Goal: Information Seeking & Learning: Find specific fact

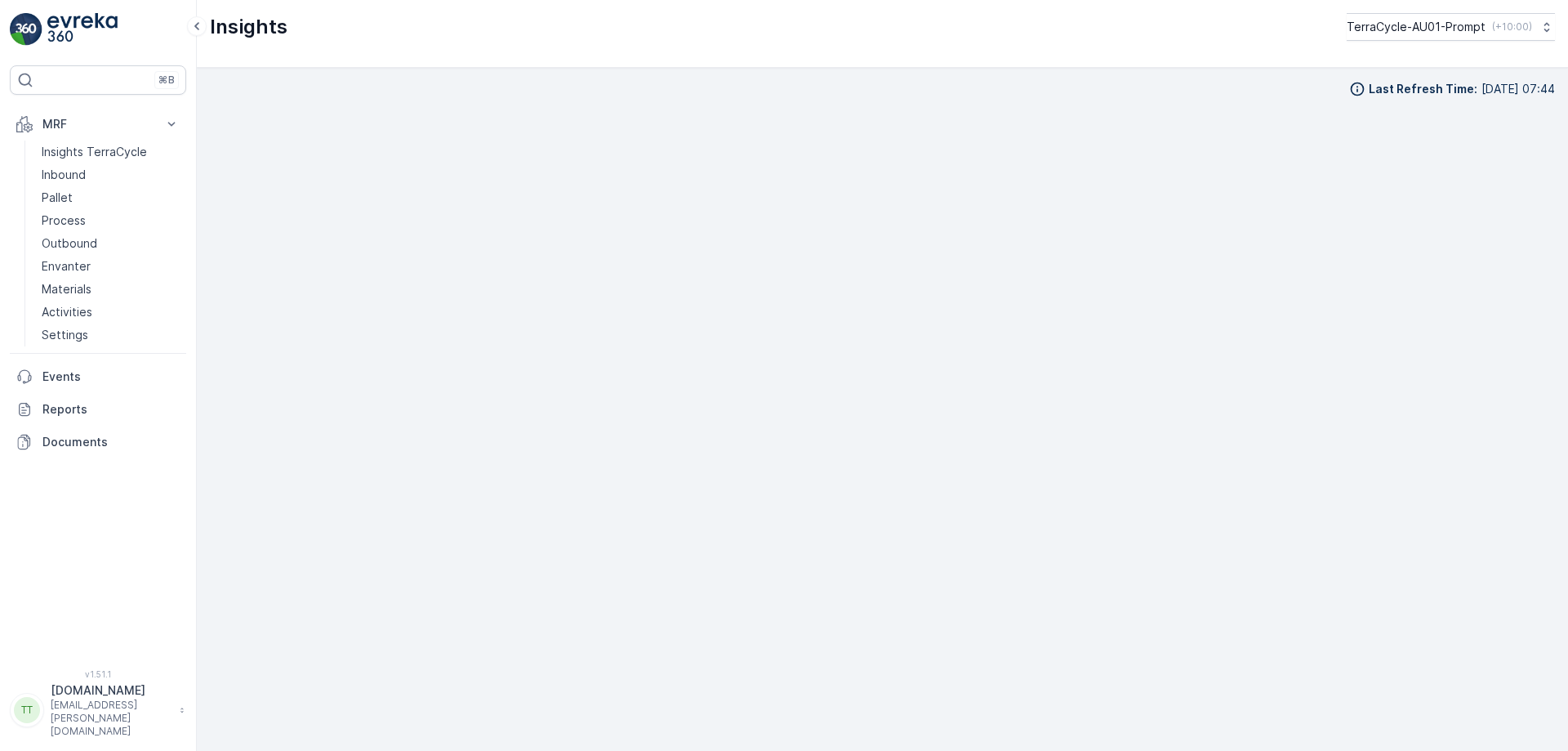
scroll to position [17, 0]
click at [1495, 25] on p "( +10:00 )" at bounding box center [1510, 26] width 40 height 13
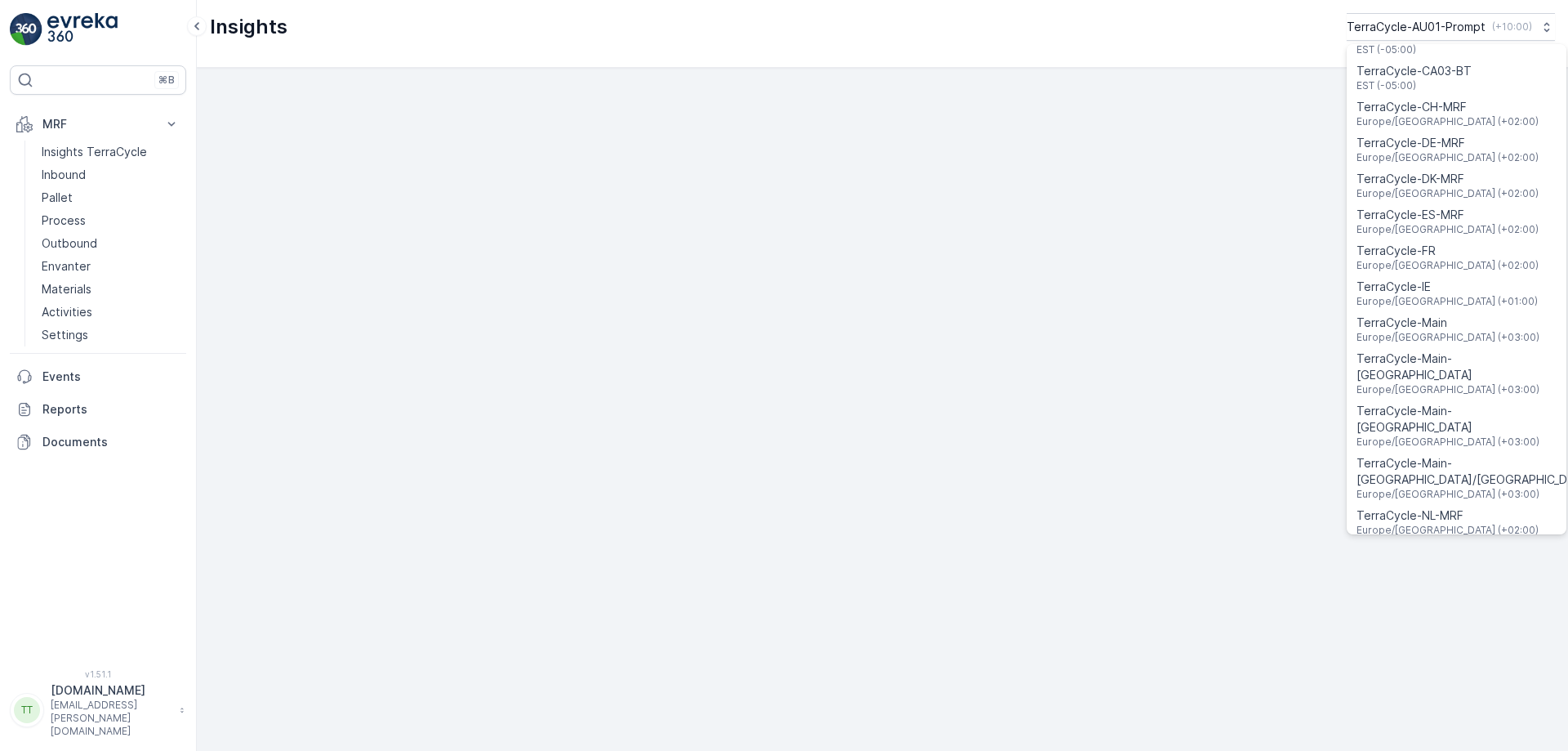
scroll to position [474, 0]
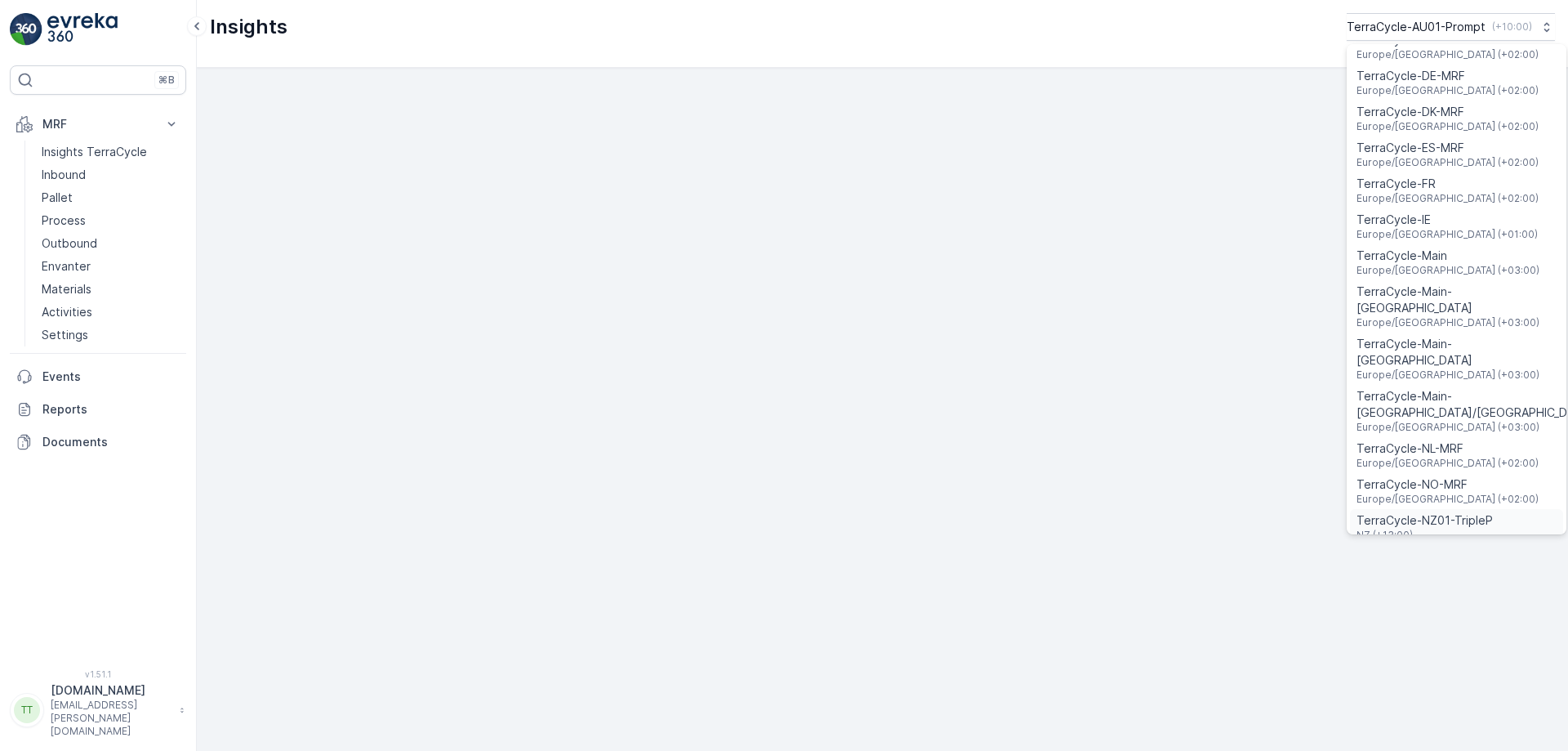
click at [1422, 512] on span "TerraCycle-NZ01-TripleP" at bounding box center [1425, 520] width 137 height 17
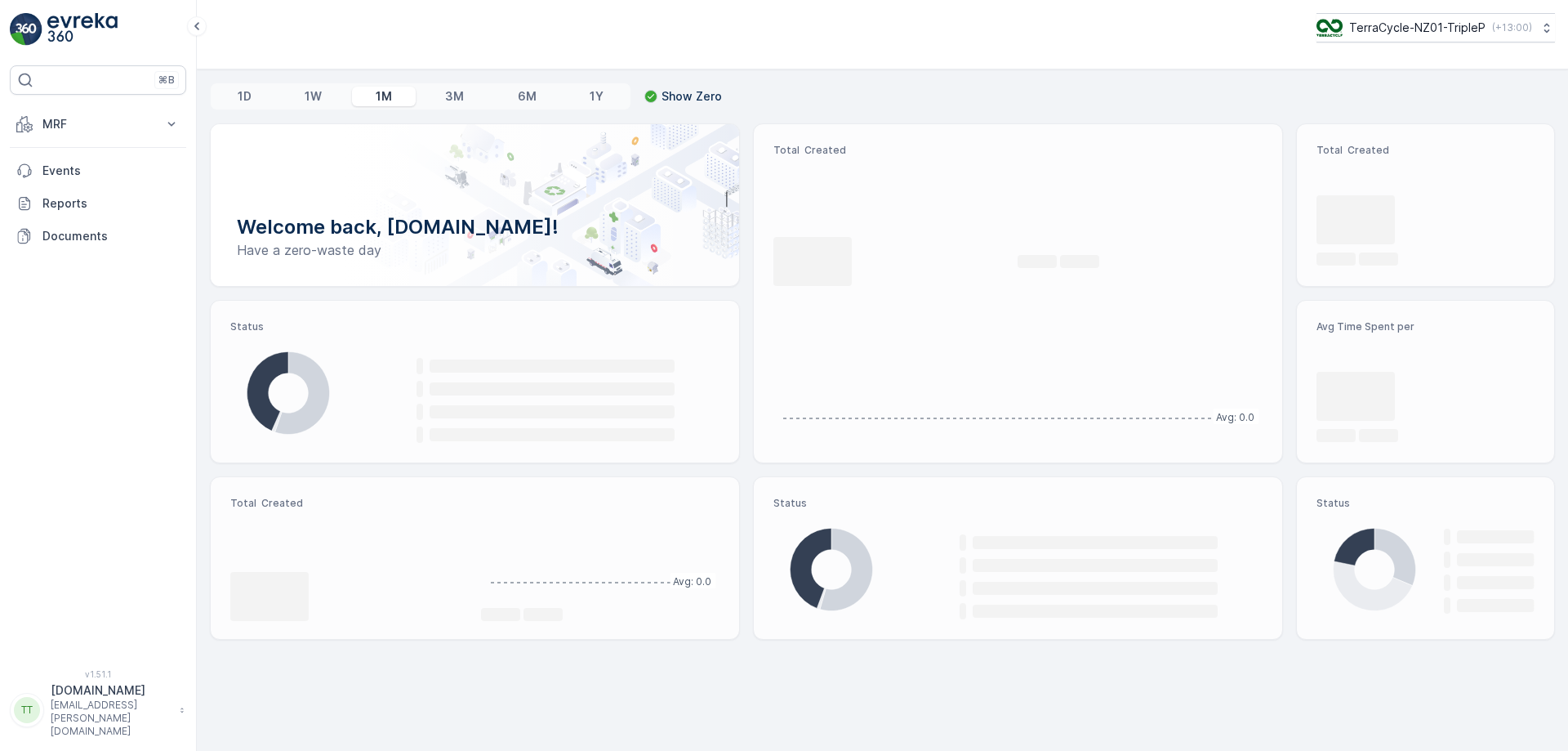
click at [128, 128] on p "MRF" at bounding box center [98, 124] width 111 height 17
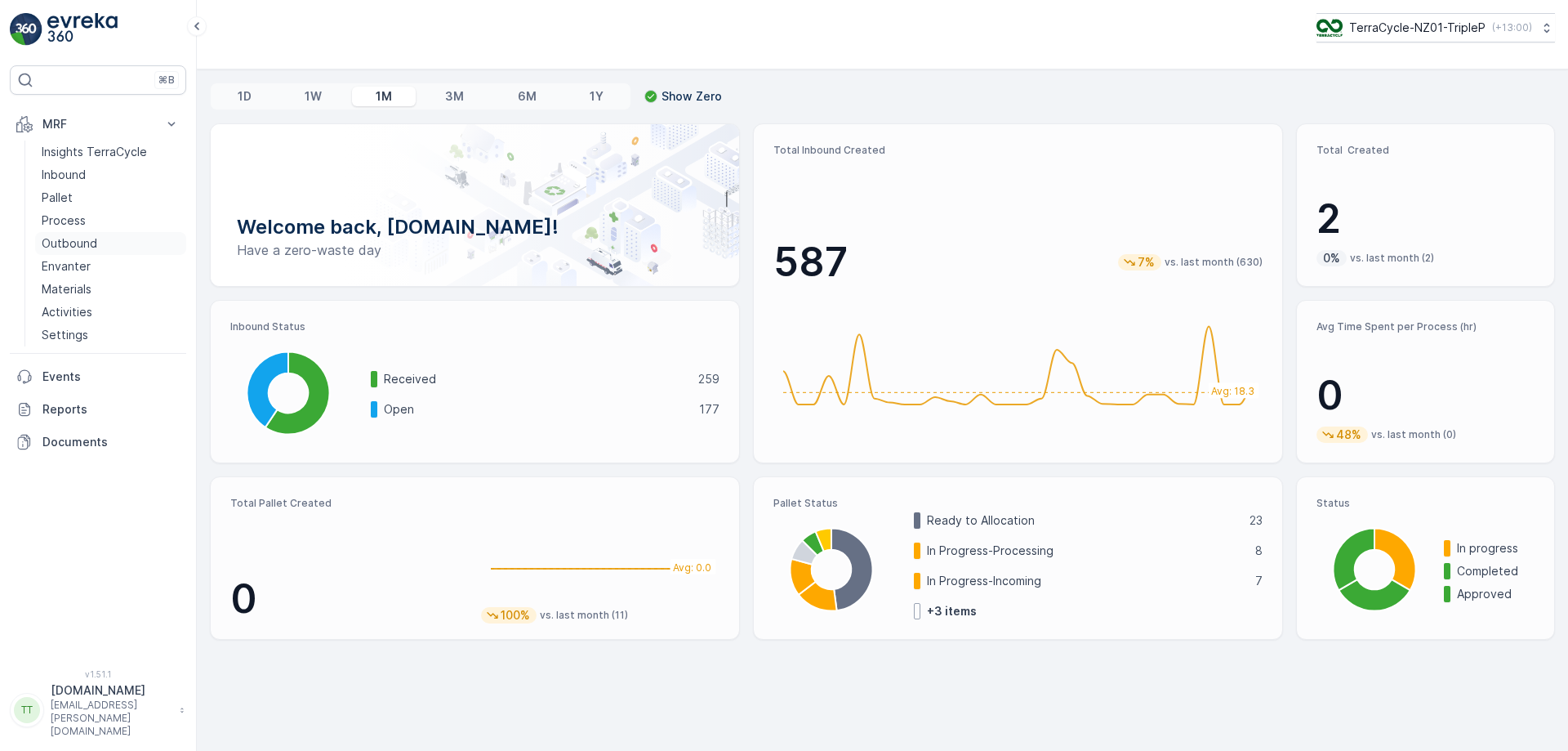
click at [66, 244] on p "Outbound" at bounding box center [69, 243] width 56 height 17
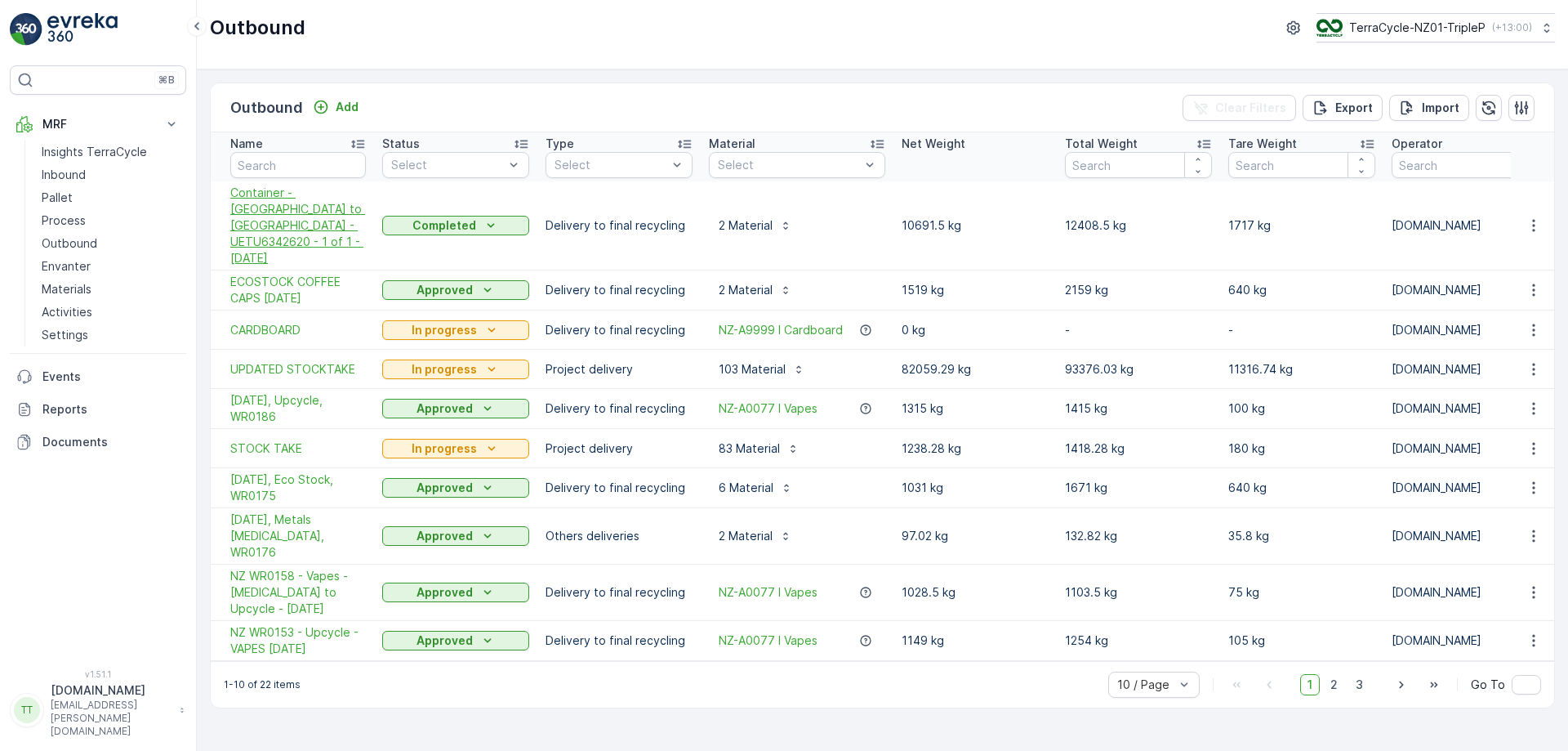
click at [290, 197] on span "Container - [GEOGRAPHIC_DATA] to [GEOGRAPHIC_DATA] - UETU6342620 - 1 of 1 - [DA…" at bounding box center [297, 225] width 136 height 82
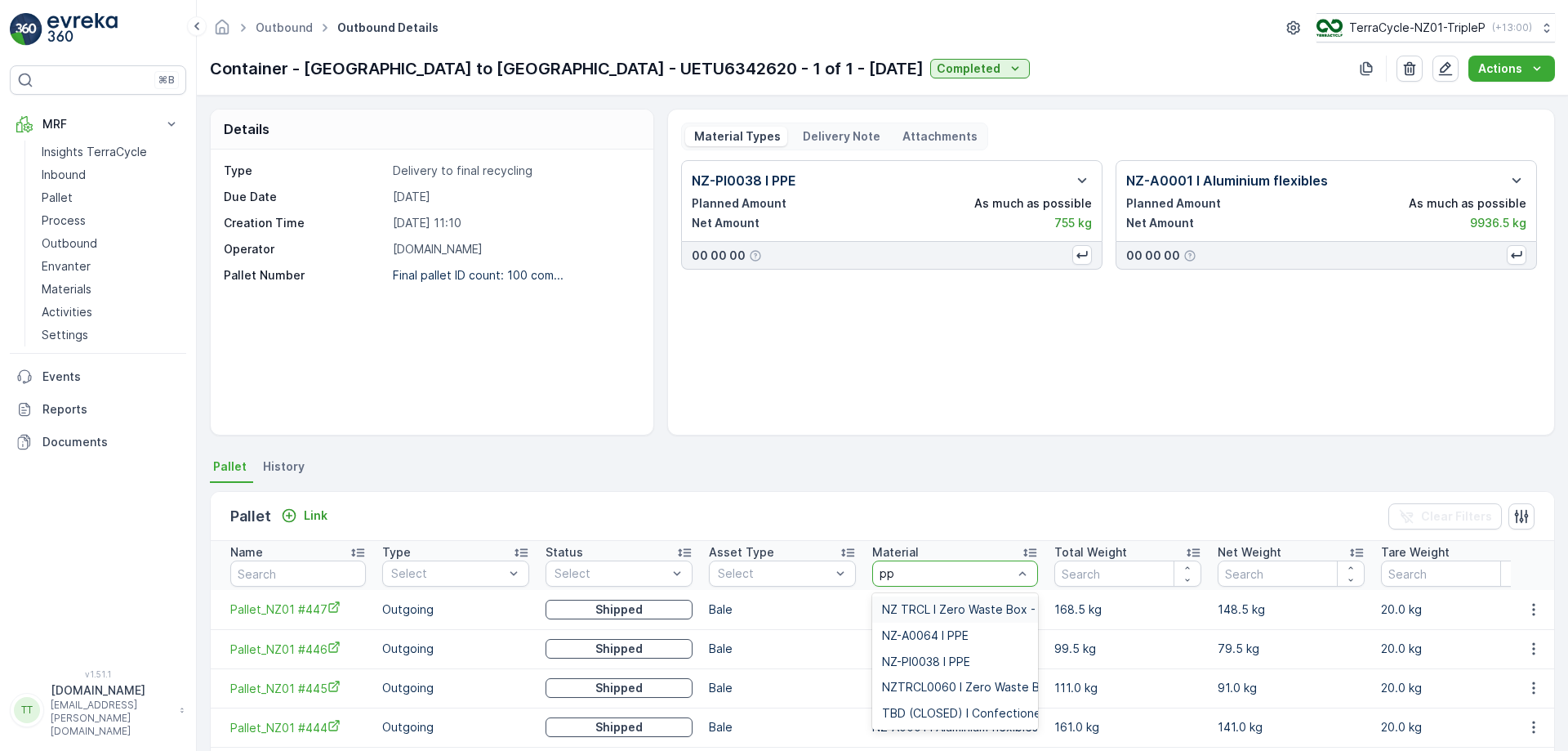
type input "ppe"
click at [924, 660] on span "NZ-PI0038 I PPE" at bounding box center [925, 661] width 88 height 13
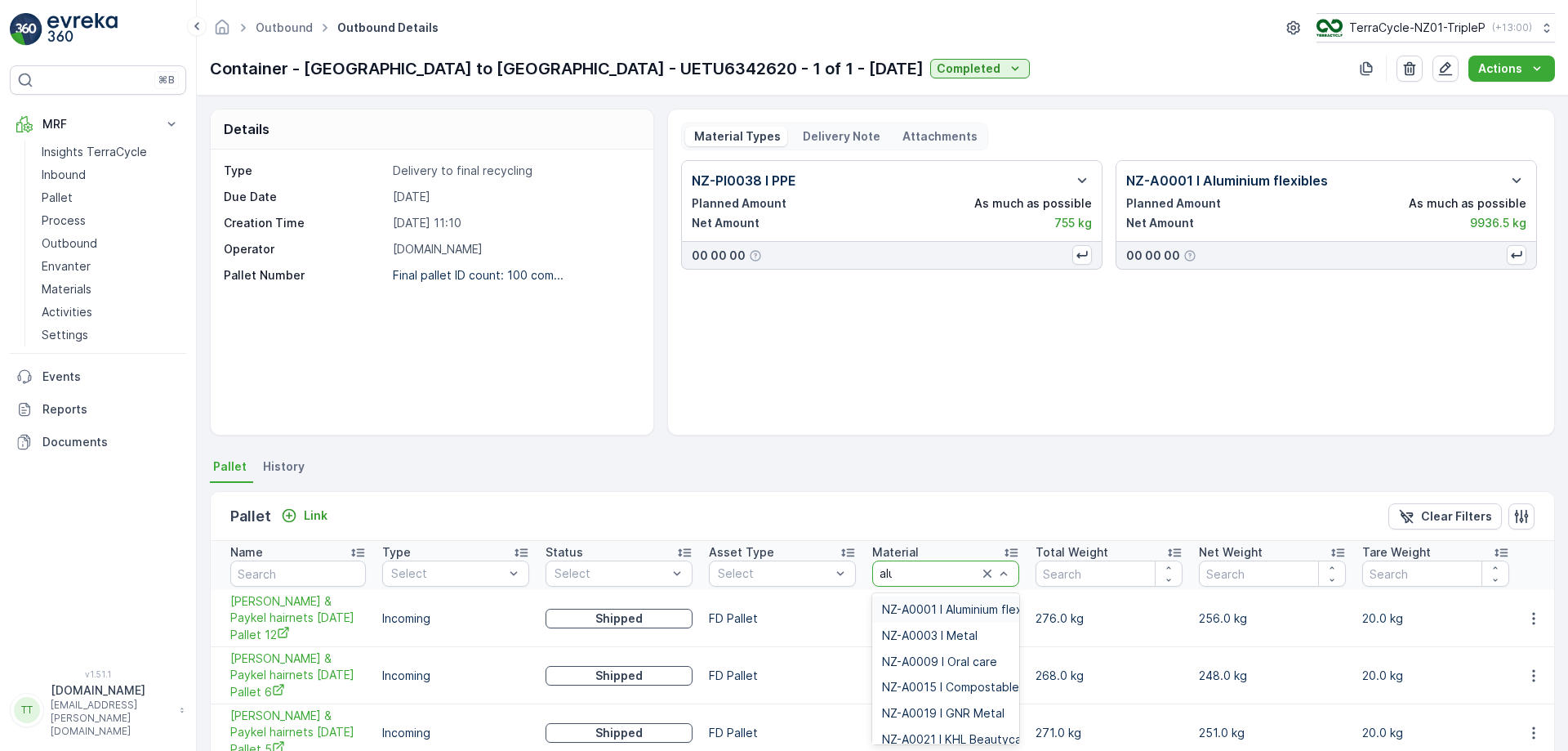
type input "alum"
click at [910, 606] on span "NZ-A0001 I Aluminium flexibles" at bounding box center [964, 609] width 166 height 13
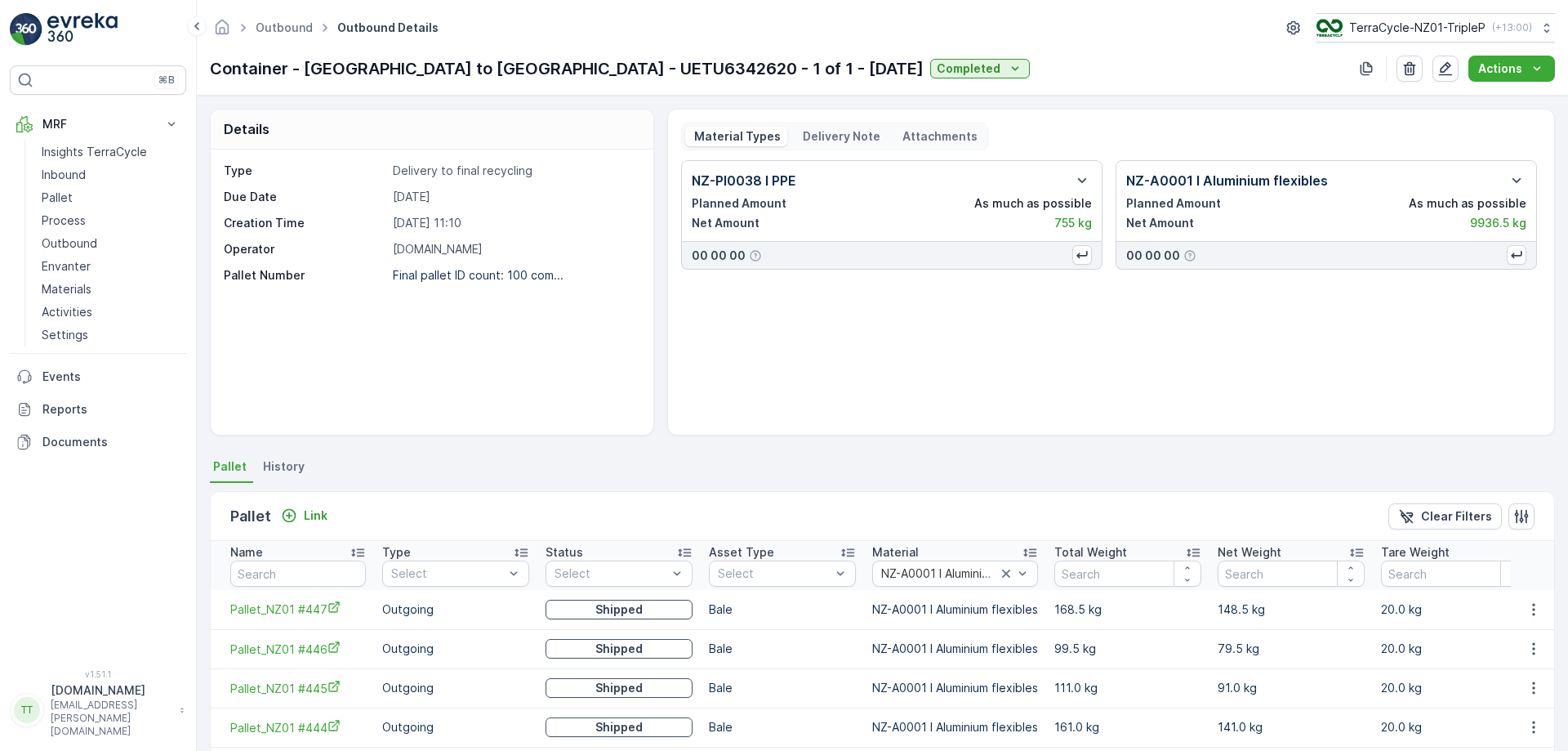
scroll to position [309, 0]
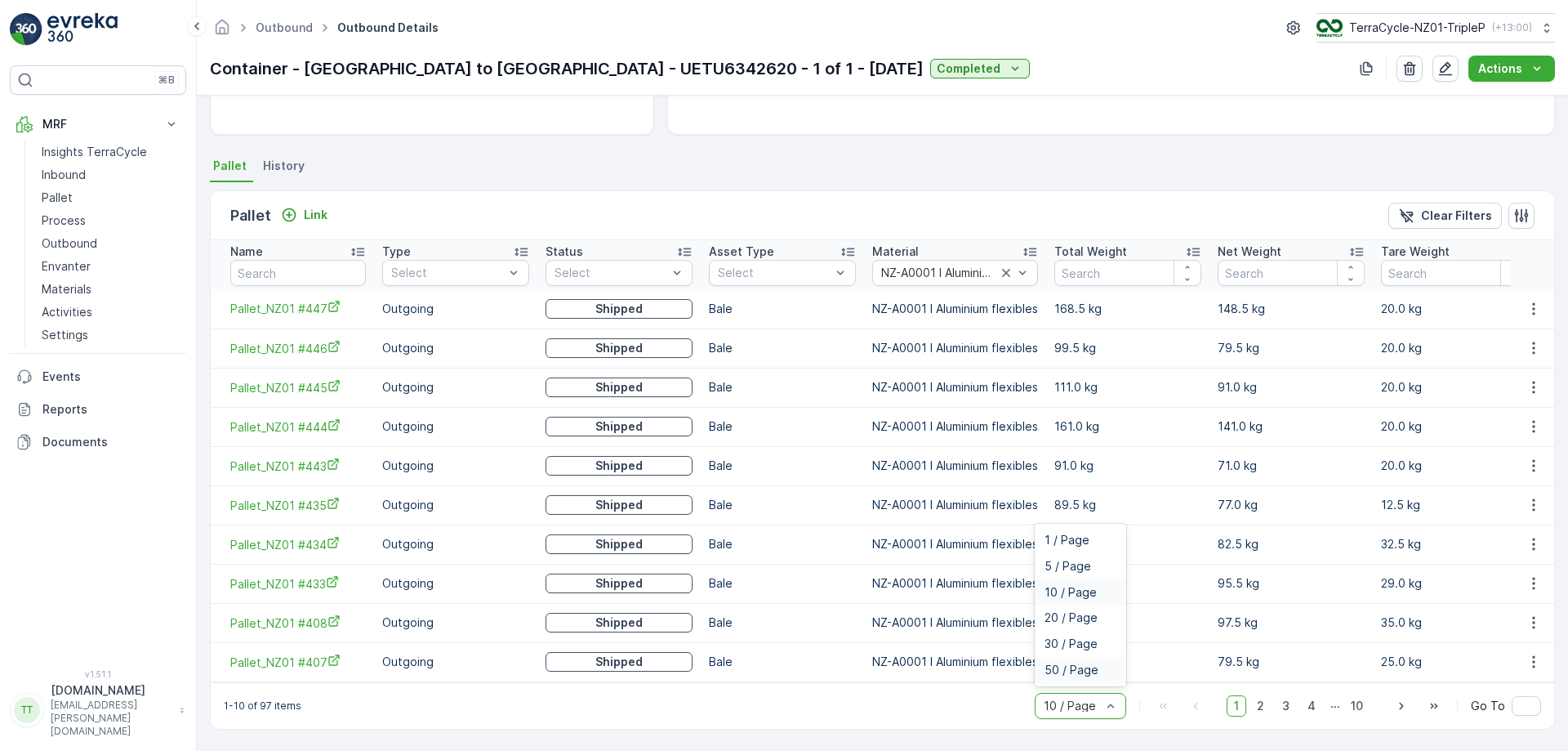
click at [1086, 672] on span "50 / Page" at bounding box center [1071, 669] width 54 height 13
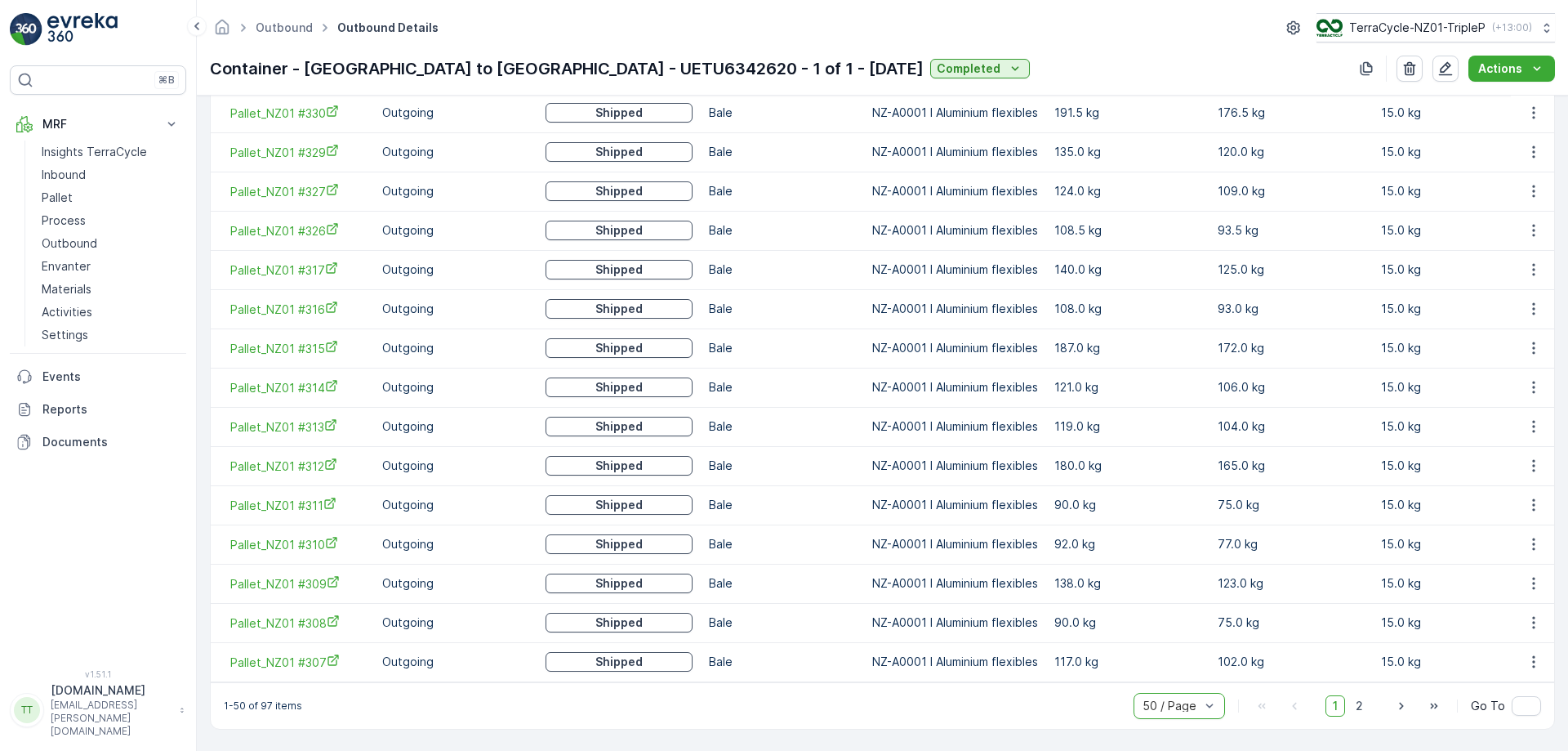
scroll to position [0, 32]
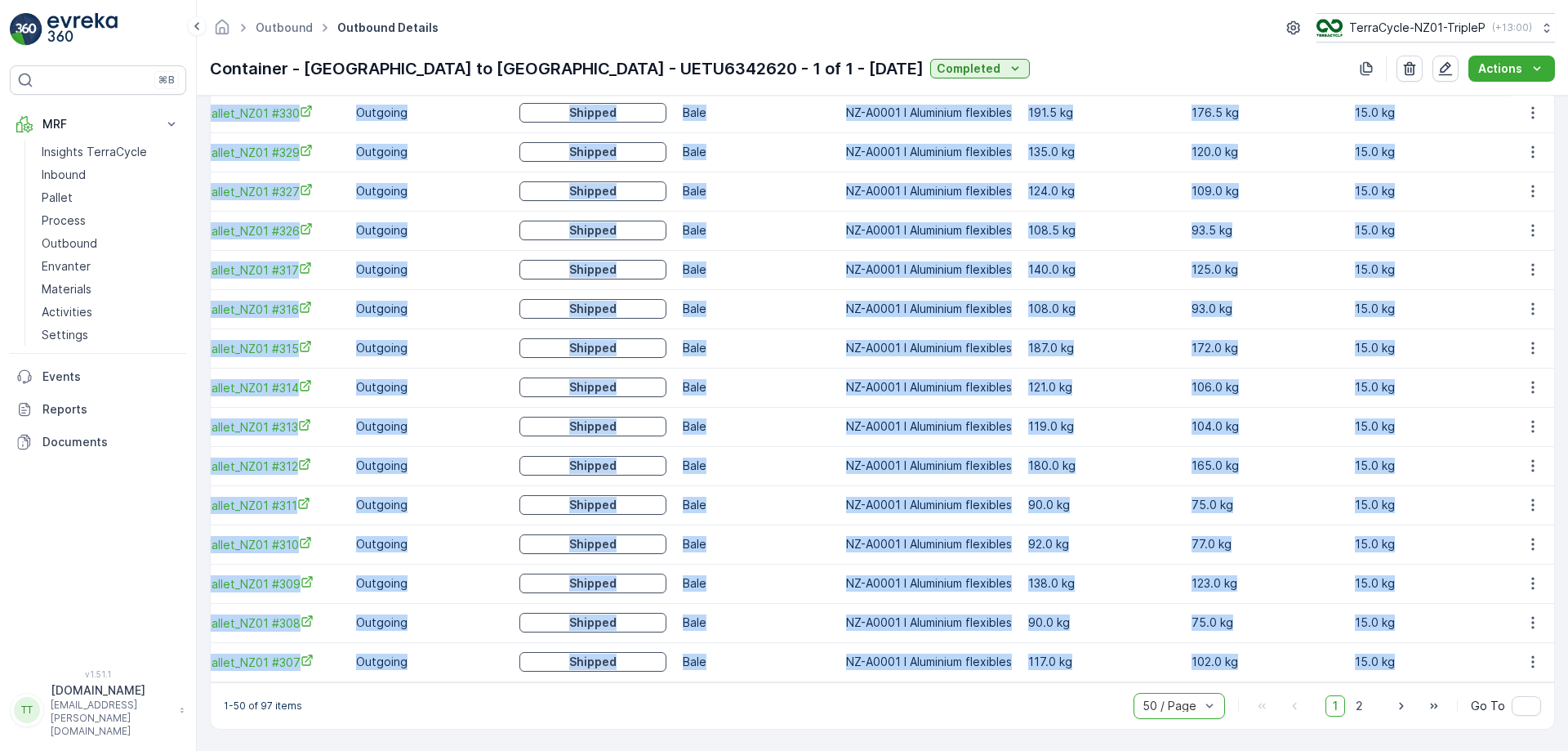
drag, startPoint x: 219, startPoint y: 242, endPoint x: 1430, endPoint y: 641, distance: 1275.0
copy tbody "Pallet_NZ01 #447 Outgoing Shipped Bale NZ-A0001 I Aluminium flexibles 168.5 kg …"
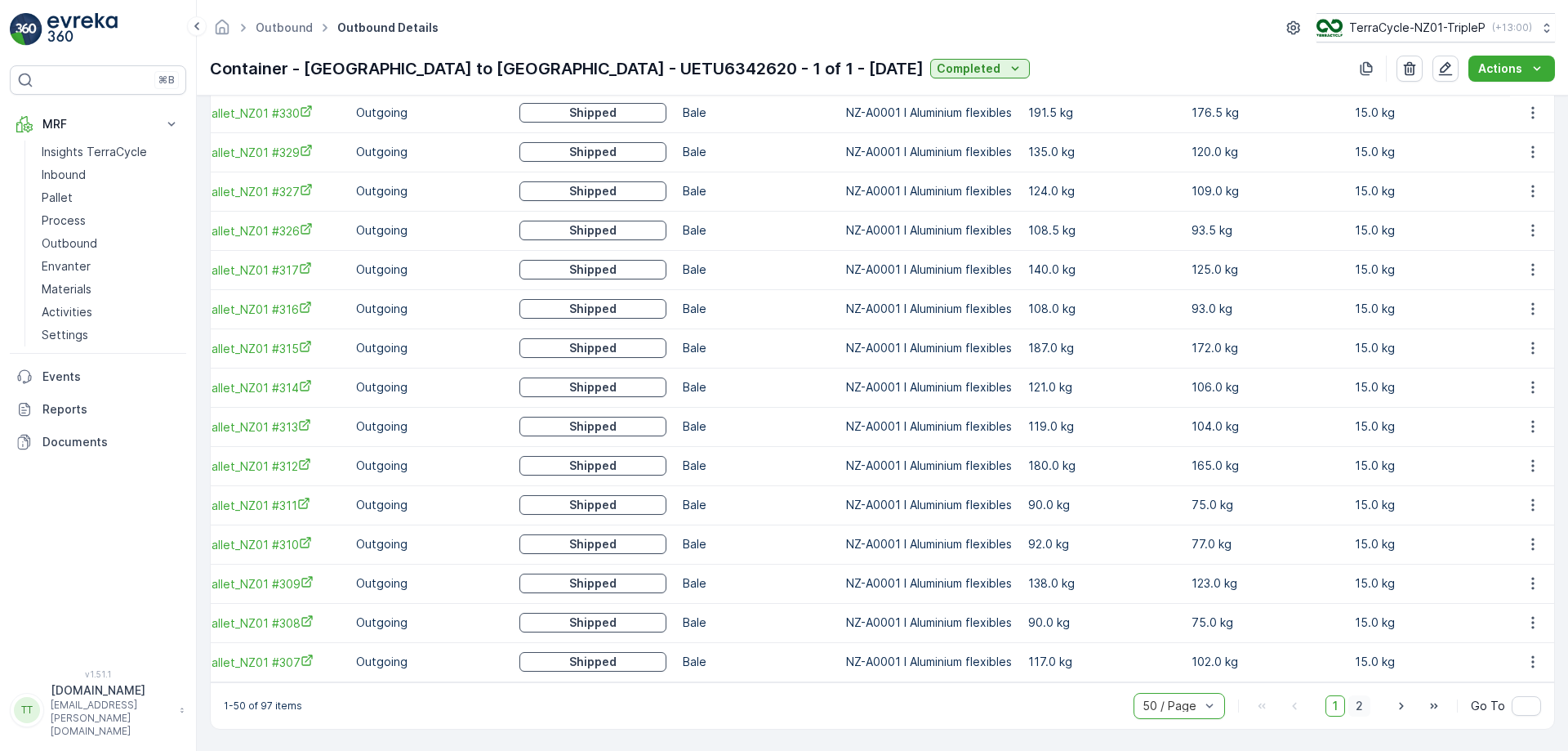
click at [1356, 703] on span "2" at bounding box center [1358, 706] width 22 height 21
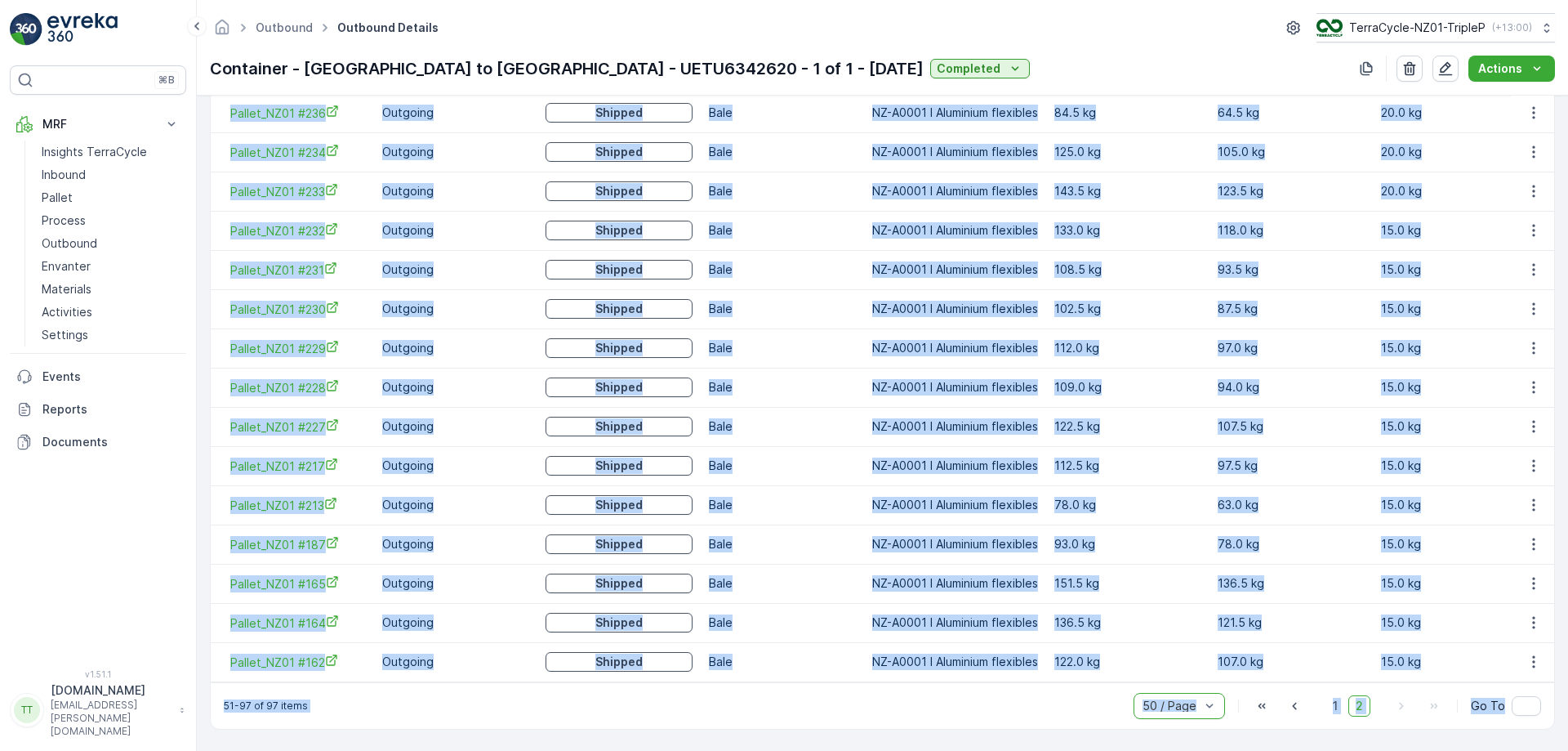
scroll to position [0, 32]
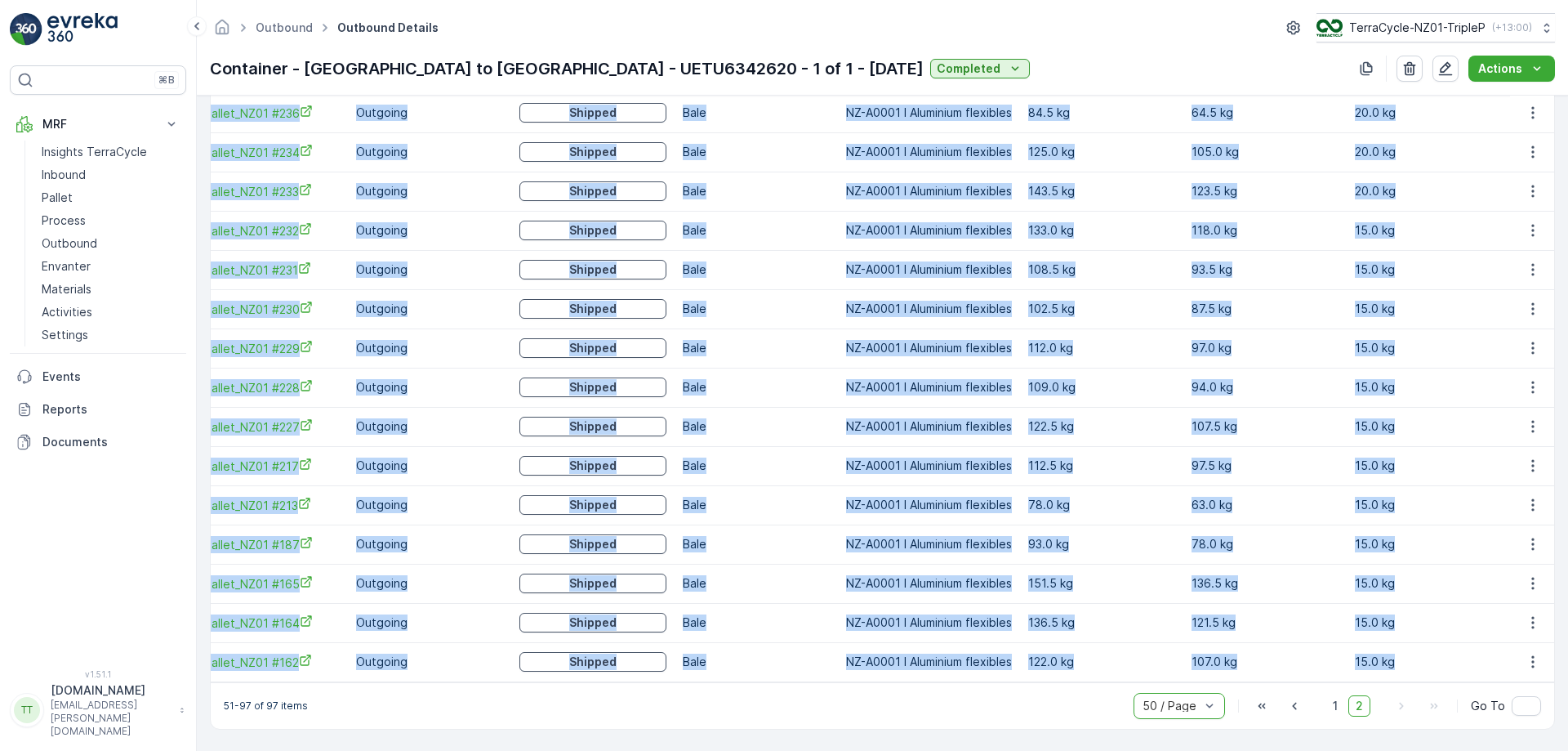
drag, startPoint x: 223, startPoint y: 350, endPoint x: 1406, endPoint y: 648, distance: 1220.0
copy tbody "Pallet_NZ01 #306 Outgoing Shipped Bale NZ-A0001 I Aluminium flexibles 107.0 kg …"
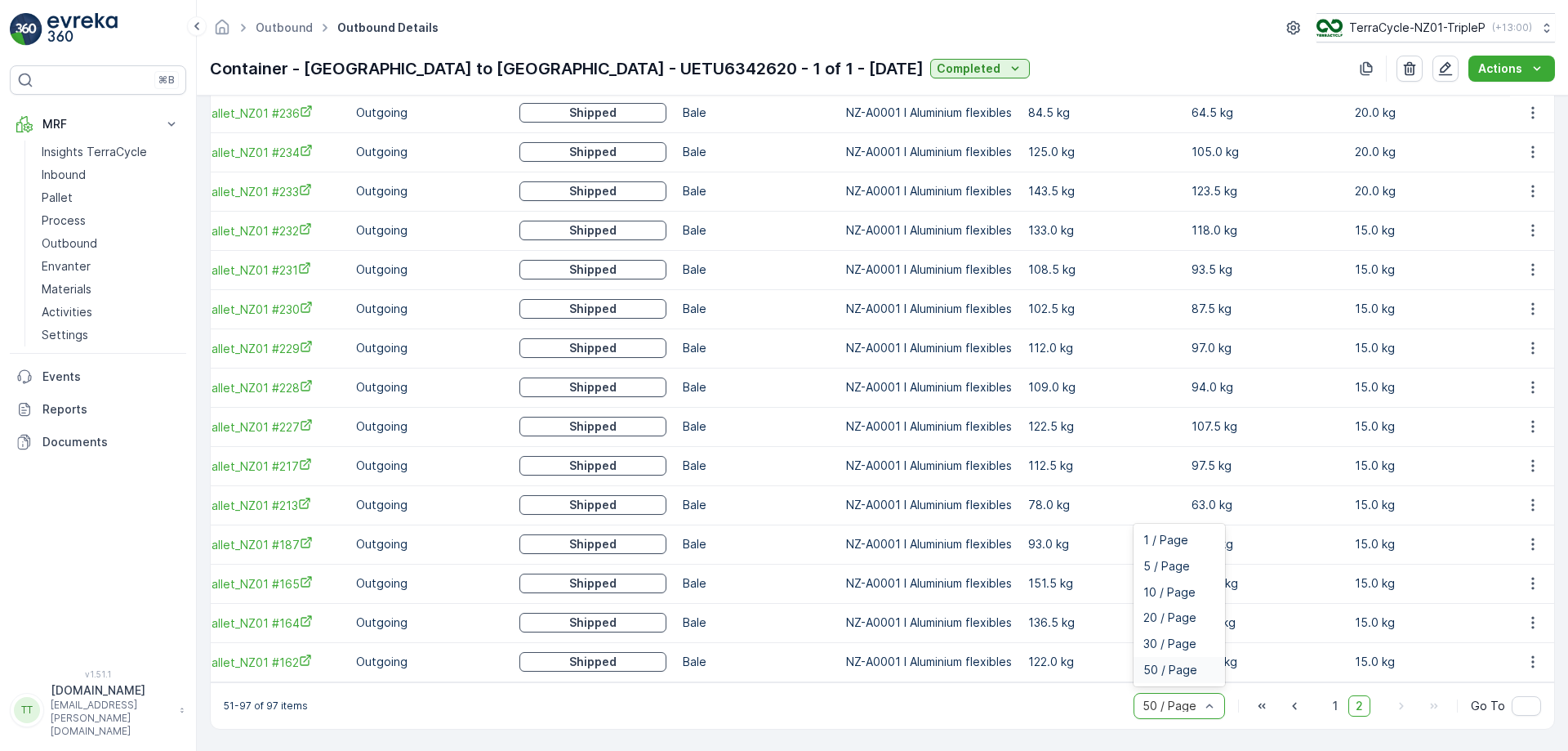
click at [1181, 696] on div "50 / Page" at bounding box center [1179, 705] width 92 height 26
click at [1171, 584] on div "10 / Page" at bounding box center [1179, 592] width 92 height 26
